Goal: Task Accomplishment & Management: Manage account settings

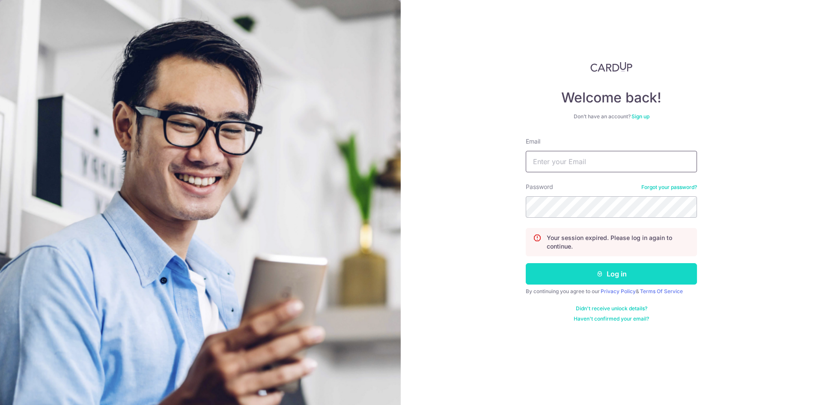
type input "[EMAIL_ADDRESS][DOMAIN_NAME]"
click at [549, 278] on button "Log in" at bounding box center [611, 273] width 171 height 21
